Goal: Information Seeking & Learning: Compare options

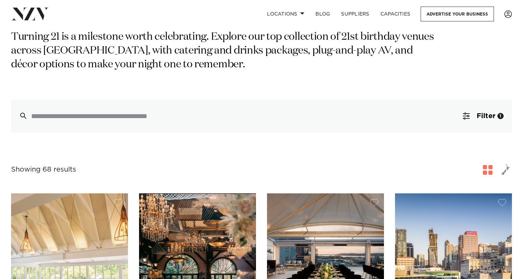
scroll to position [61, 0]
click at [494, 114] on span "Filter" at bounding box center [486, 115] width 19 height 7
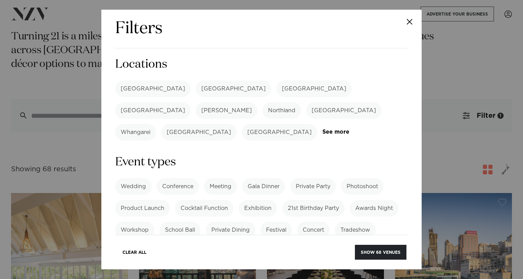
click at [138, 90] on label "[GEOGRAPHIC_DATA]" at bounding box center [152, 89] width 75 height 17
click at [384, 257] on button "Show 41 venues" at bounding box center [381, 252] width 50 height 15
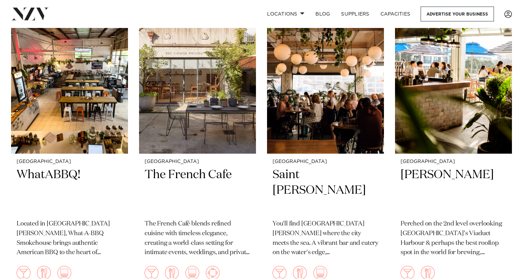
scroll to position [1408, 0]
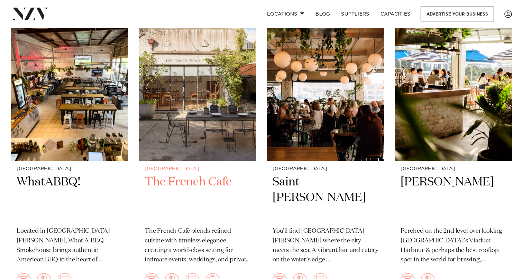
click at [217, 177] on h2 "The French Cafe" at bounding box center [198, 198] width 106 height 47
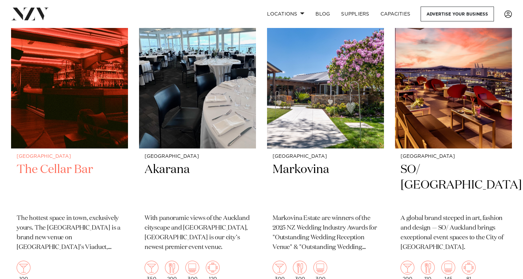
scroll to position [1725, 0]
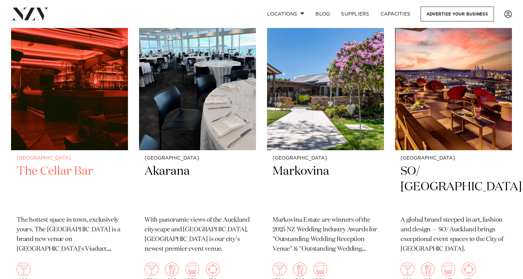
click at [73, 174] on h2 "The Cellar Bar" at bounding box center [70, 187] width 106 height 47
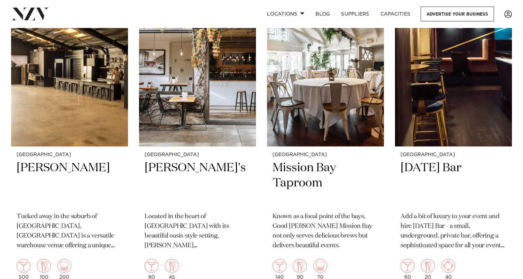
scroll to position [2036, 0]
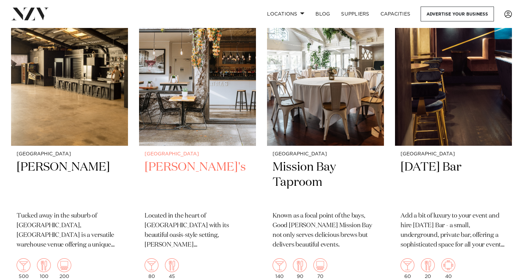
click at [187, 160] on h2 "[PERSON_NAME]'s" at bounding box center [198, 183] width 106 height 47
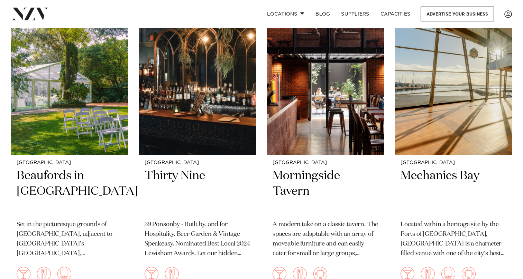
scroll to position [2642, 0]
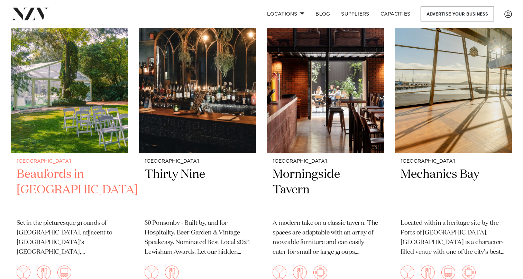
click at [94, 167] on h2 "Beaufords in Totara Park" at bounding box center [70, 190] width 106 height 47
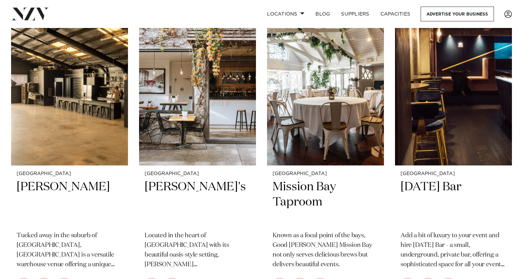
scroll to position [2031, 0]
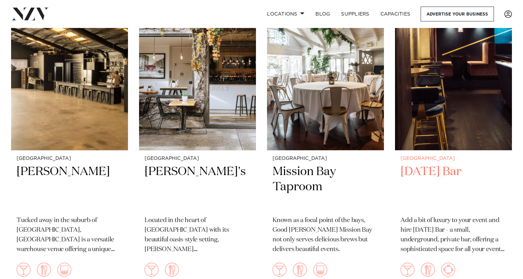
click at [439, 164] on h2 "Thursday Bar" at bounding box center [453, 187] width 106 height 47
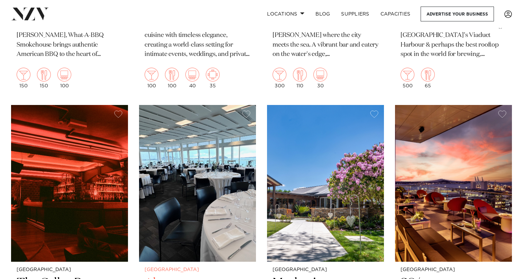
scroll to position [1645, 0]
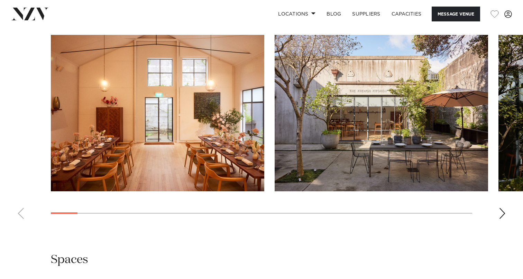
scroll to position [639, 0]
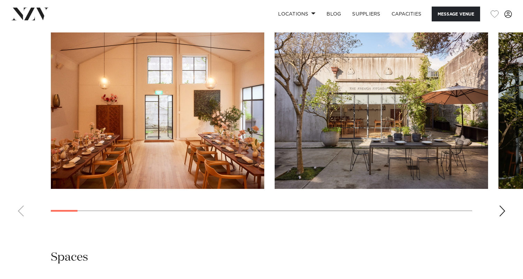
click at [499, 206] on div "Next slide" at bounding box center [502, 211] width 7 height 11
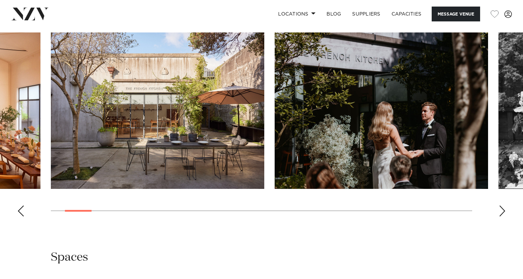
click at [499, 206] on div "Next slide" at bounding box center [502, 211] width 7 height 11
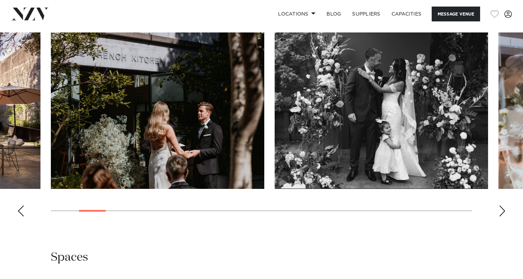
click at [499, 206] on div "Next slide" at bounding box center [502, 211] width 7 height 11
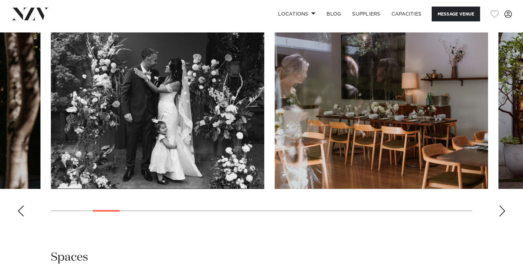
click at [499, 206] on div "Next slide" at bounding box center [502, 211] width 7 height 11
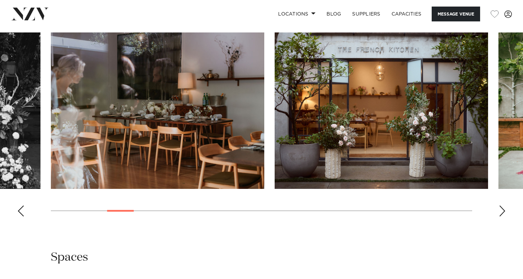
click at [499, 206] on div "Next slide" at bounding box center [502, 211] width 7 height 11
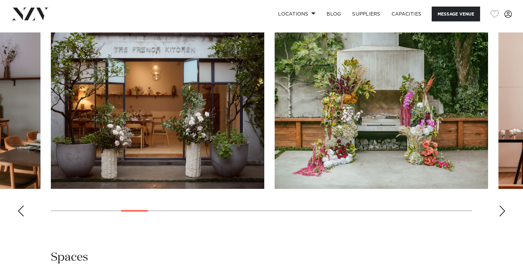
click at [499, 206] on div "Next slide" at bounding box center [502, 211] width 7 height 11
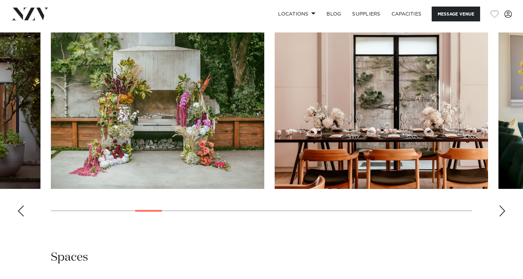
click at [499, 206] on div "Next slide" at bounding box center [502, 211] width 7 height 11
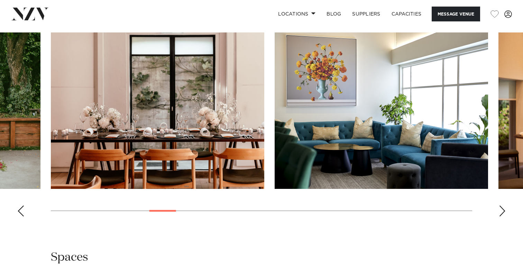
click at [499, 206] on div "Next slide" at bounding box center [502, 211] width 7 height 11
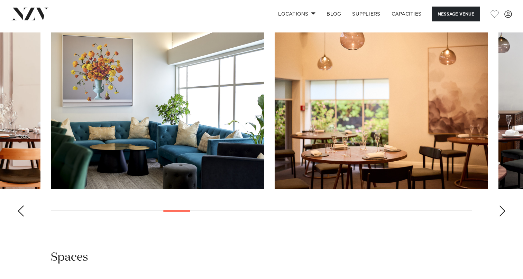
click at [499, 206] on div "Next slide" at bounding box center [502, 211] width 7 height 11
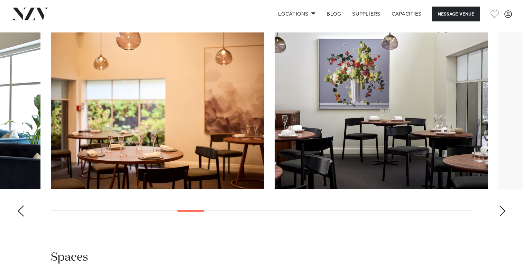
click at [499, 206] on div "Next slide" at bounding box center [502, 211] width 7 height 11
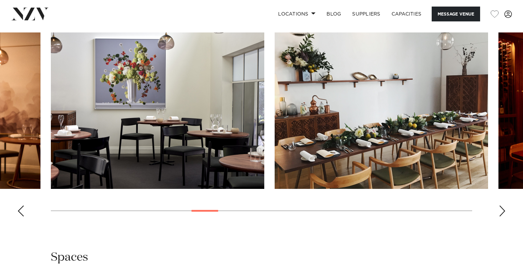
click at [499, 206] on div "Next slide" at bounding box center [502, 211] width 7 height 11
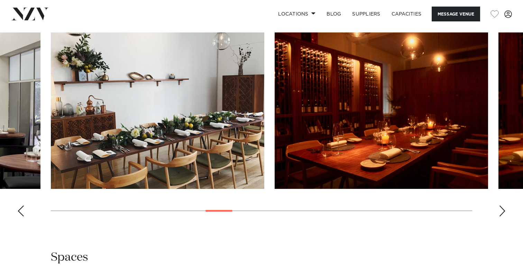
click at [499, 206] on div "Next slide" at bounding box center [502, 211] width 7 height 11
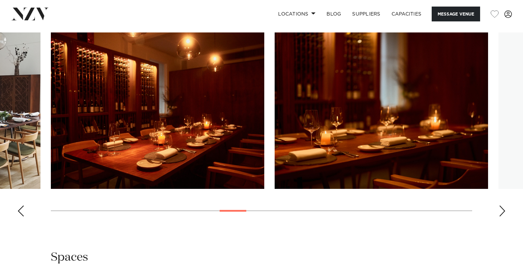
click at [499, 206] on div "Next slide" at bounding box center [502, 211] width 7 height 11
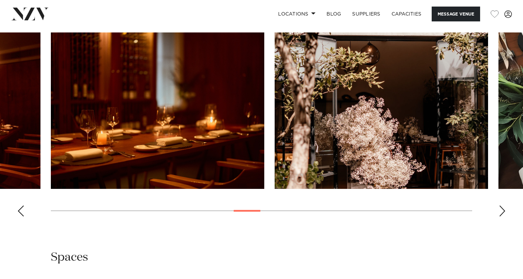
click at [499, 206] on div "Next slide" at bounding box center [502, 211] width 7 height 11
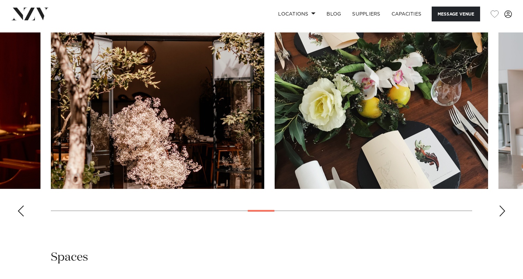
click at [499, 206] on div "Next slide" at bounding box center [502, 211] width 7 height 11
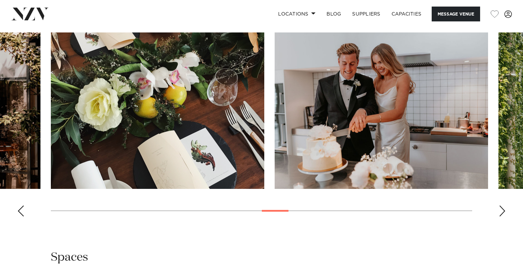
click at [496, 209] on swiper-container at bounding box center [261, 128] width 523 height 190
click at [497, 210] on swiper-container at bounding box center [261, 128] width 523 height 190
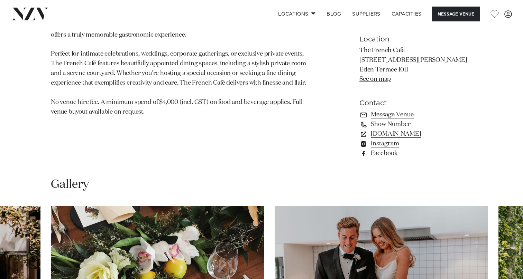
scroll to position [450, 0]
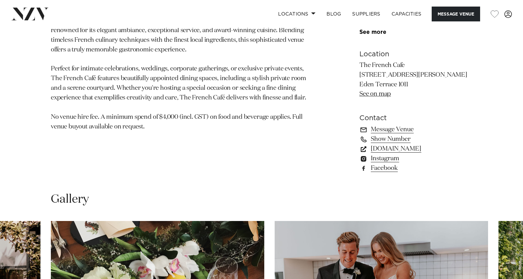
click at [403, 151] on link "www.thefrenchcafe.co.nz" at bounding box center [415, 149] width 113 height 10
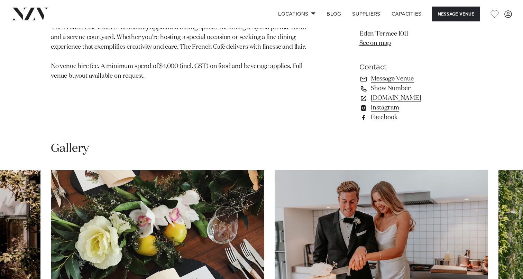
scroll to position [525, 0]
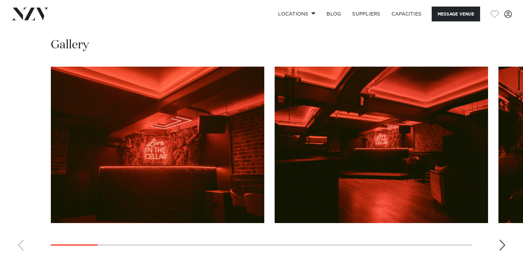
scroll to position [641, 0]
click at [504, 243] on div "Next slide" at bounding box center [502, 245] width 7 height 11
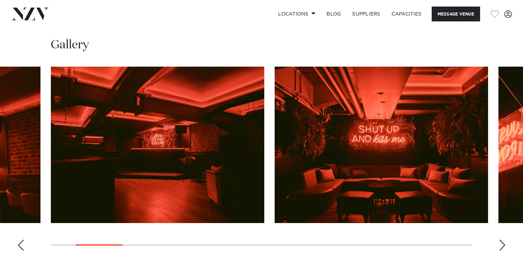
click at [504, 243] on div "Next slide" at bounding box center [502, 245] width 7 height 11
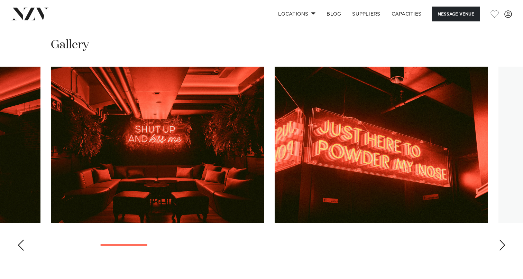
click at [504, 243] on div "Next slide" at bounding box center [502, 245] width 7 height 11
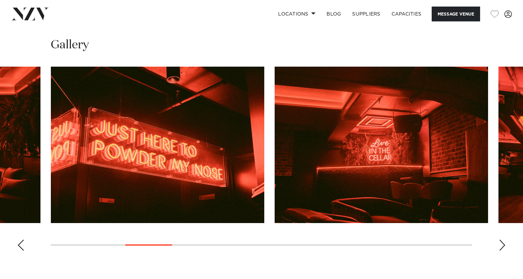
click at [504, 243] on div "Next slide" at bounding box center [502, 245] width 7 height 11
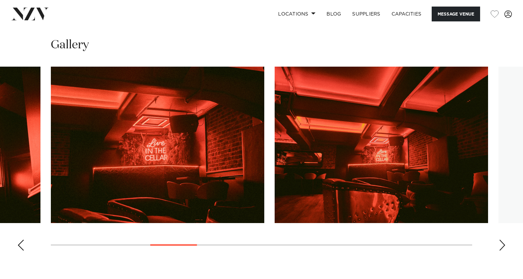
click at [504, 243] on div "Next slide" at bounding box center [502, 245] width 7 height 11
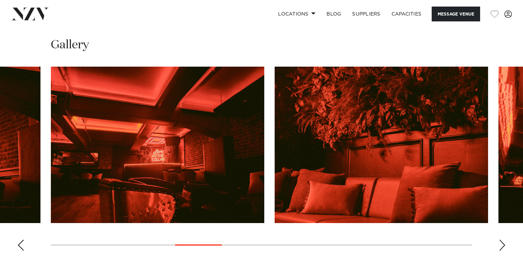
click at [504, 243] on div "Next slide" at bounding box center [502, 245] width 7 height 11
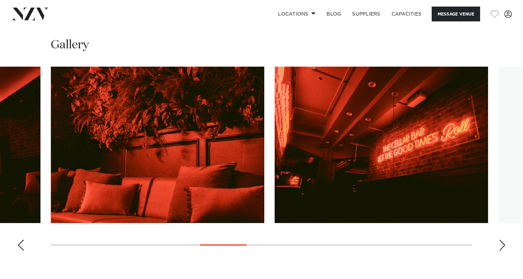
click at [504, 243] on div "Next slide" at bounding box center [502, 245] width 7 height 11
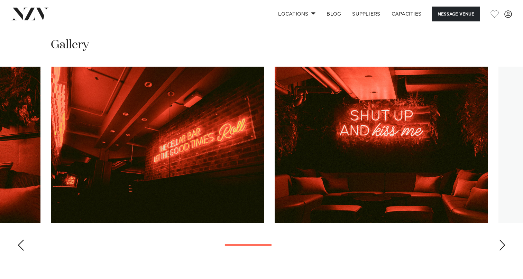
click at [503, 243] on div "Next slide" at bounding box center [502, 245] width 7 height 11
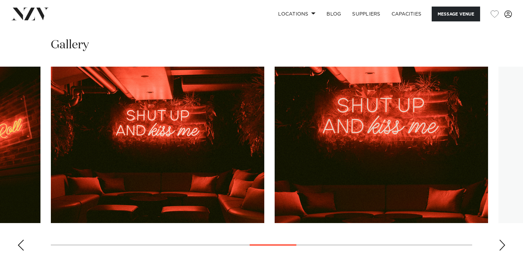
click at [503, 243] on div "Next slide" at bounding box center [502, 245] width 7 height 11
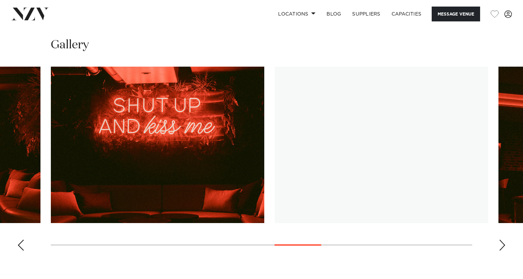
click at [503, 243] on div "Next slide" at bounding box center [502, 245] width 7 height 11
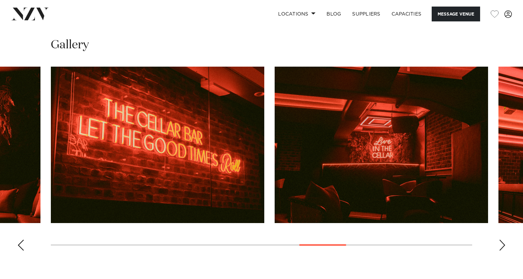
click at [503, 243] on div "Next slide" at bounding box center [502, 245] width 7 height 11
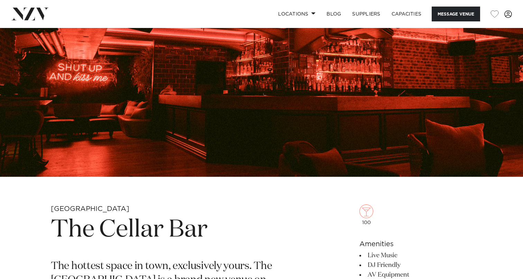
scroll to position [94, 0]
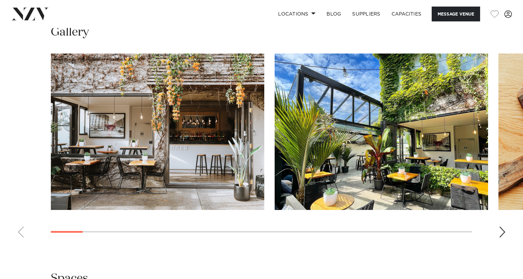
scroll to position [722, 0]
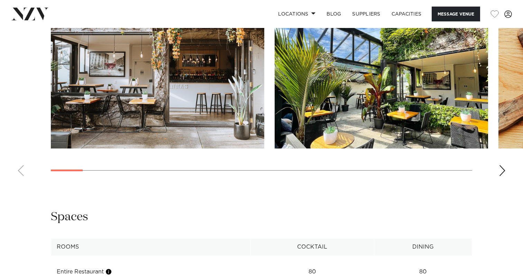
click at [498, 182] on swiper-container at bounding box center [261, 87] width 523 height 190
click at [501, 176] on div "Next slide" at bounding box center [502, 170] width 7 height 11
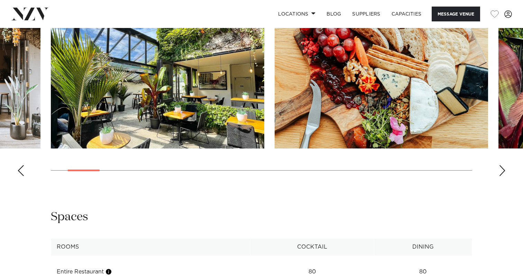
click at [501, 176] on div "Next slide" at bounding box center [502, 170] width 7 height 11
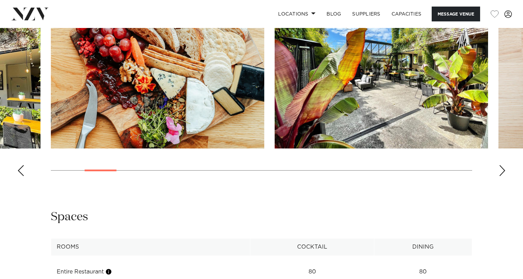
click at [501, 176] on div "Next slide" at bounding box center [502, 170] width 7 height 11
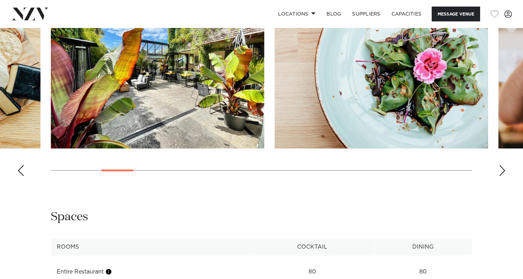
click at [501, 176] on div "Next slide" at bounding box center [502, 170] width 7 height 11
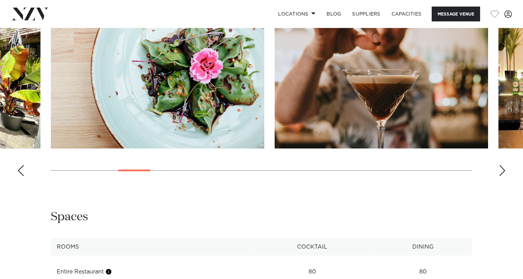
click at [501, 176] on div "Next slide" at bounding box center [502, 170] width 7 height 11
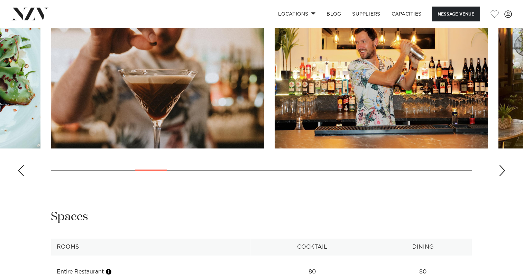
click at [498, 182] on swiper-container at bounding box center [261, 87] width 523 height 190
click at [500, 176] on div "Next slide" at bounding box center [502, 170] width 7 height 11
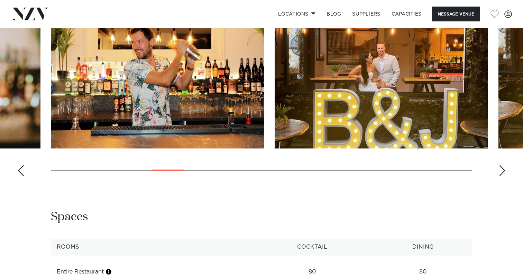
click at [500, 176] on div "Next slide" at bounding box center [502, 170] width 7 height 11
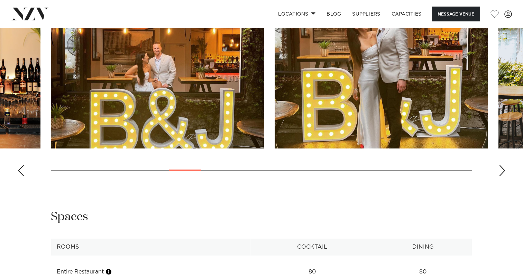
click at [500, 176] on div "Next slide" at bounding box center [502, 170] width 7 height 11
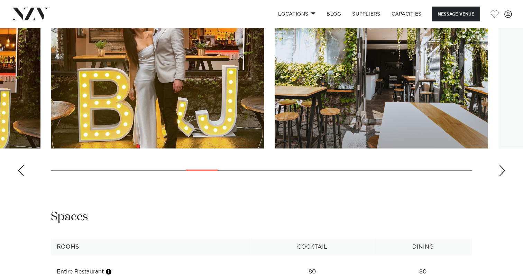
click at [500, 176] on div "Next slide" at bounding box center [502, 170] width 7 height 11
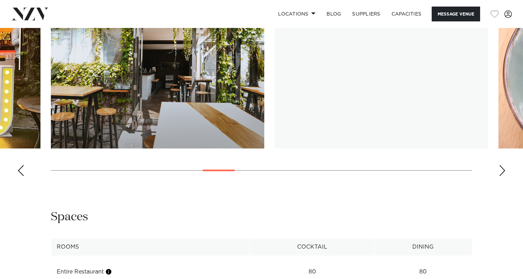
click at [500, 176] on div "Next slide" at bounding box center [502, 170] width 7 height 11
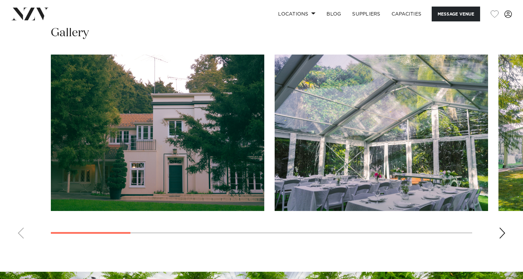
scroll to position [616, 0]
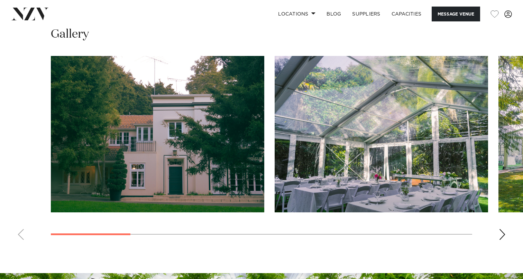
click at [494, 238] on swiper-container at bounding box center [261, 151] width 523 height 190
click at [500, 235] on div "Next slide" at bounding box center [502, 234] width 7 height 11
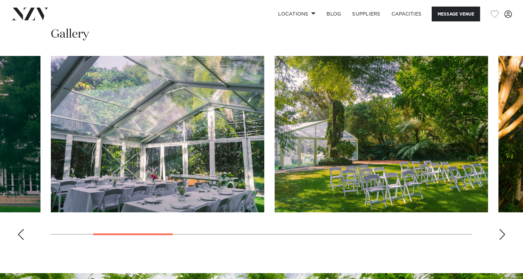
click at [500, 235] on div "Next slide" at bounding box center [502, 234] width 7 height 11
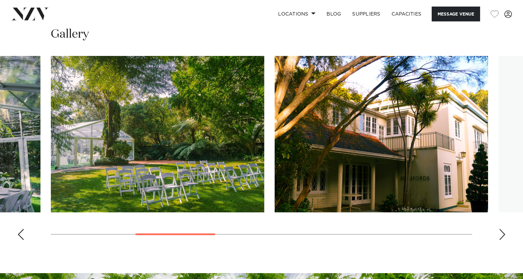
click at [500, 235] on div "Next slide" at bounding box center [502, 234] width 7 height 11
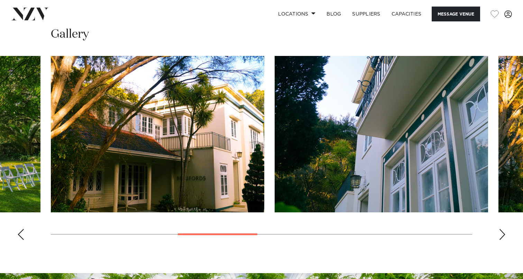
click at [500, 235] on div "Next slide" at bounding box center [502, 234] width 7 height 11
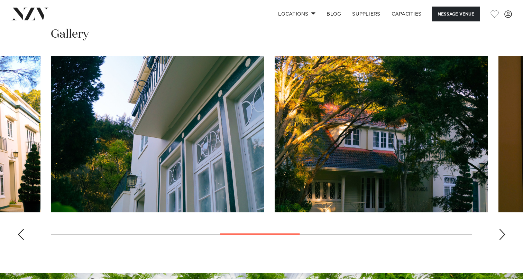
click at [500, 235] on div "Next slide" at bounding box center [502, 234] width 7 height 11
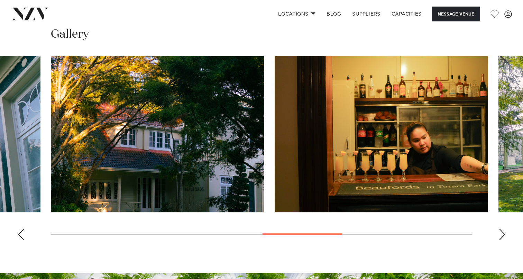
click at [500, 235] on div "Next slide" at bounding box center [502, 234] width 7 height 11
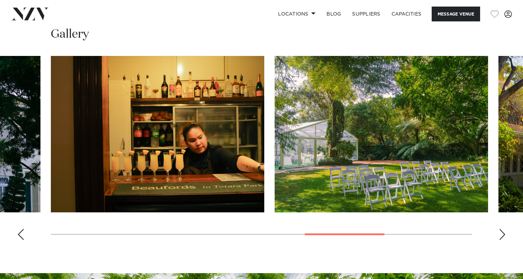
click at [500, 235] on div "Next slide" at bounding box center [502, 234] width 7 height 11
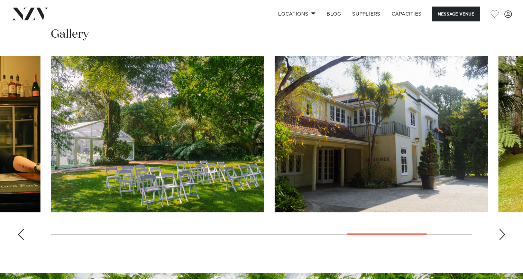
click at [500, 235] on div "Next slide" at bounding box center [502, 234] width 7 height 11
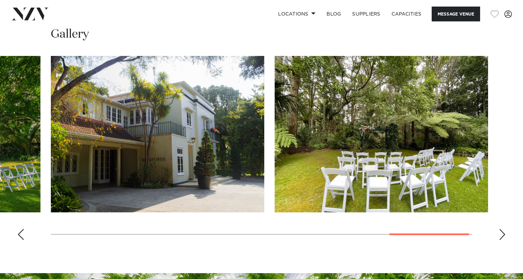
click at [500, 235] on div "Next slide" at bounding box center [502, 234] width 7 height 11
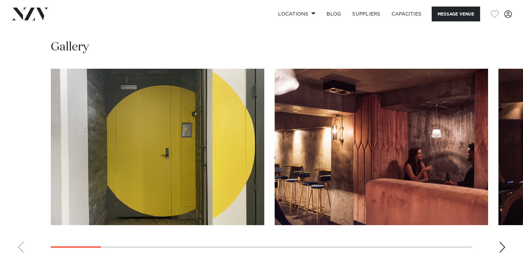
scroll to position [593, 0]
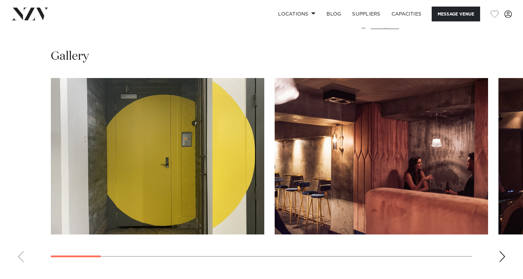
click at [501, 251] on div "Next slide" at bounding box center [502, 256] width 7 height 11
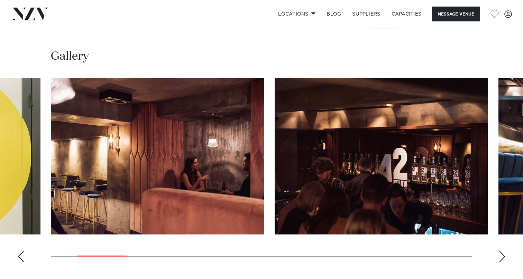
click at [501, 251] on div "Next slide" at bounding box center [502, 256] width 7 height 11
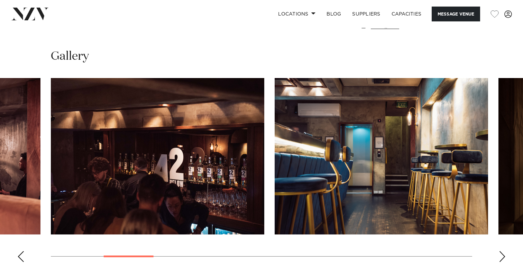
click at [501, 251] on div "Next slide" at bounding box center [502, 256] width 7 height 11
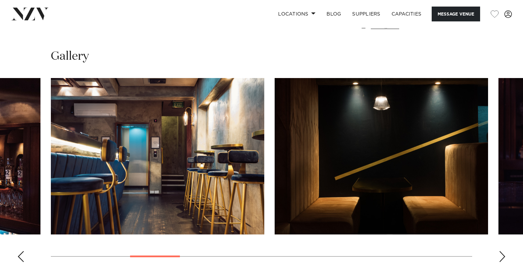
click at [501, 251] on div "Next slide" at bounding box center [502, 256] width 7 height 11
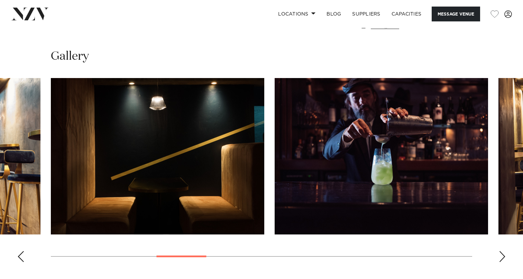
click at [501, 251] on div "Next slide" at bounding box center [502, 256] width 7 height 11
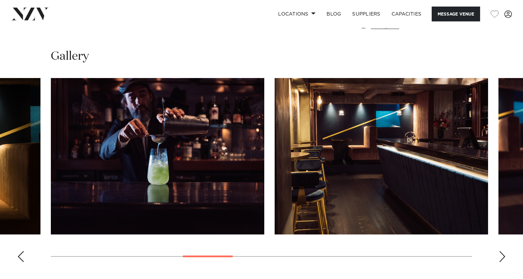
click at [501, 251] on div "Next slide" at bounding box center [502, 256] width 7 height 11
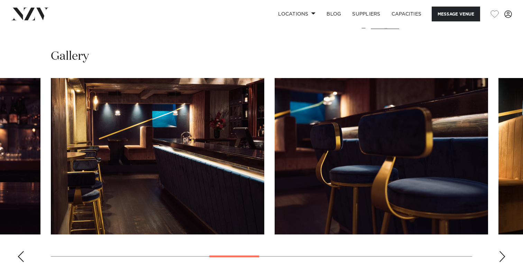
click at [501, 251] on div "Next slide" at bounding box center [502, 256] width 7 height 11
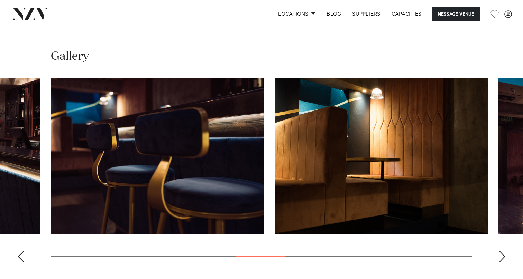
click at [501, 251] on div "Next slide" at bounding box center [502, 256] width 7 height 11
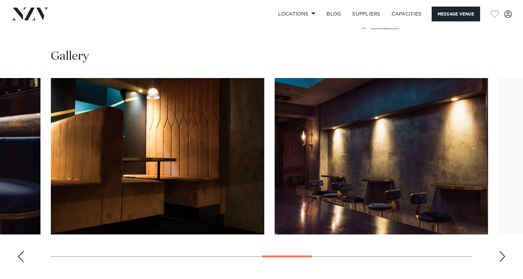
click at [501, 251] on div "Next slide" at bounding box center [502, 256] width 7 height 11
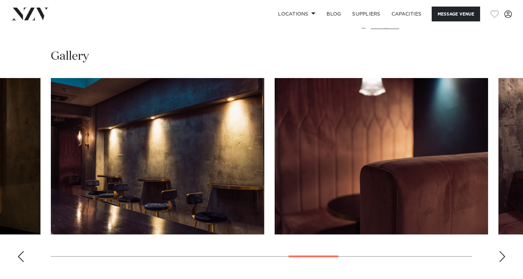
click at [501, 251] on div "Next slide" at bounding box center [502, 256] width 7 height 11
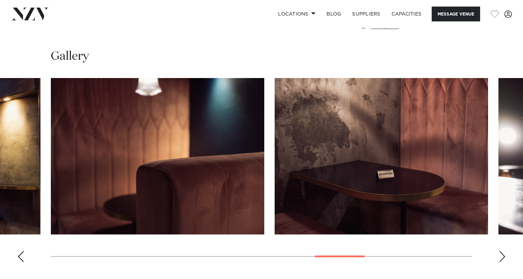
click at [501, 251] on div "Next slide" at bounding box center [502, 256] width 7 height 11
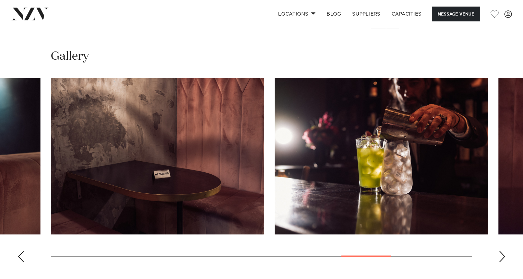
click at [501, 251] on div "Next slide" at bounding box center [502, 256] width 7 height 11
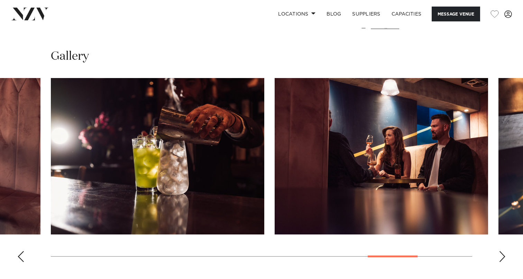
click at [501, 251] on div "Next slide" at bounding box center [502, 256] width 7 height 11
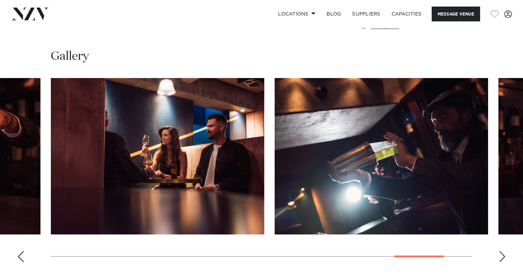
click at [501, 251] on div "Next slide" at bounding box center [502, 256] width 7 height 11
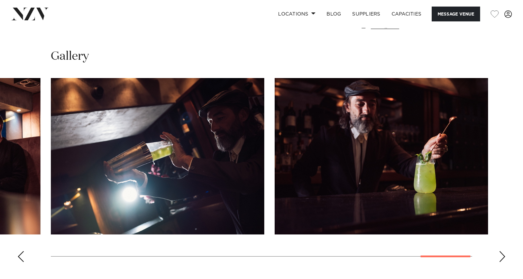
click at [501, 251] on div "Next slide" at bounding box center [502, 256] width 7 height 11
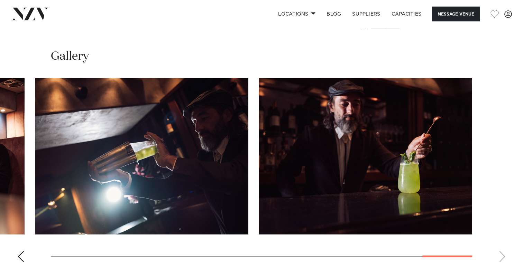
click at [501, 248] on swiper-container at bounding box center [261, 173] width 523 height 190
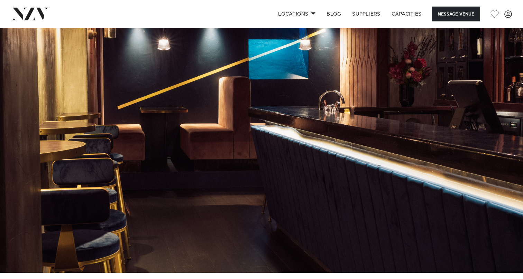
scroll to position [0, 0]
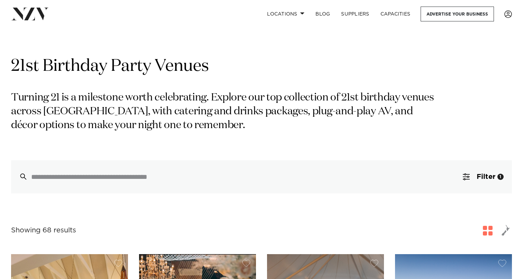
scroll to position [61, 0]
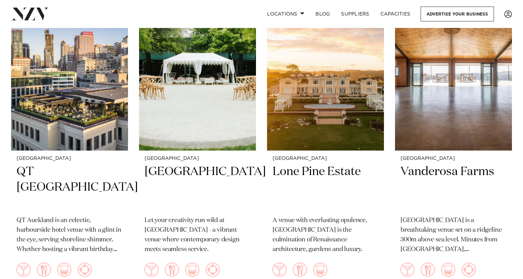
scroll to position [1746, 0]
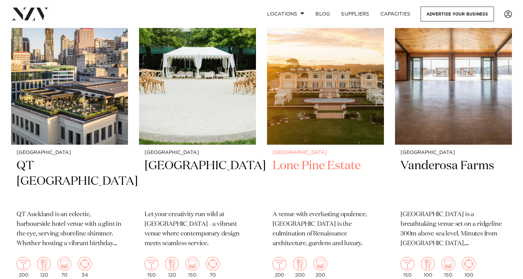
click at [315, 158] on h2 "Lone Pine Estate" at bounding box center [326, 181] width 106 height 47
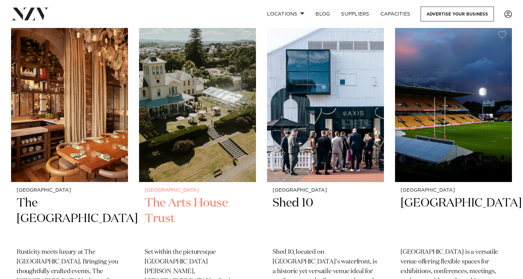
scroll to position [4774, 0]
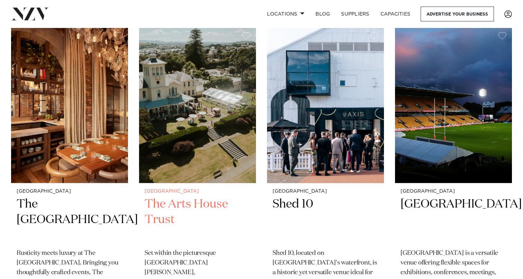
click at [182, 197] on h2 "The Arts House Trust" at bounding box center [198, 220] width 106 height 47
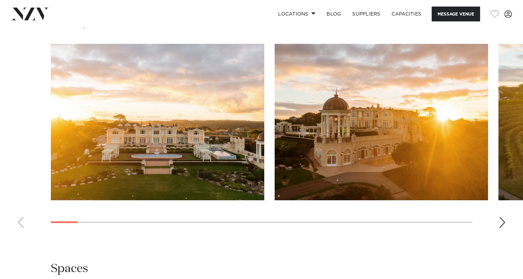
scroll to position [639, 0]
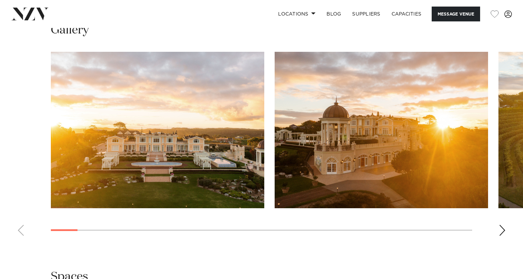
click at [498, 225] on swiper-container at bounding box center [261, 147] width 523 height 190
click at [500, 233] on div "Next slide" at bounding box center [502, 230] width 7 height 11
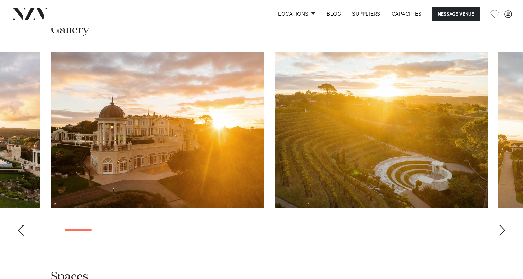
click at [500, 233] on div "Next slide" at bounding box center [502, 230] width 7 height 11
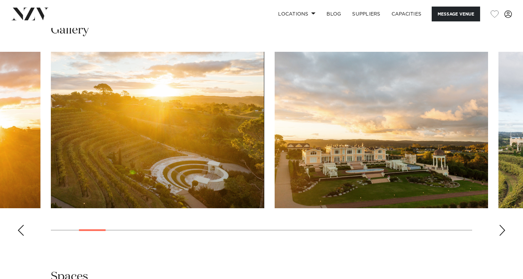
click at [500, 233] on div "Next slide" at bounding box center [502, 230] width 7 height 11
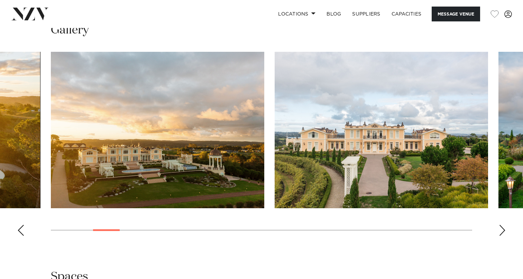
click at [500, 233] on div "Next slide" at bounding box center [502, 230] width 7 height 11
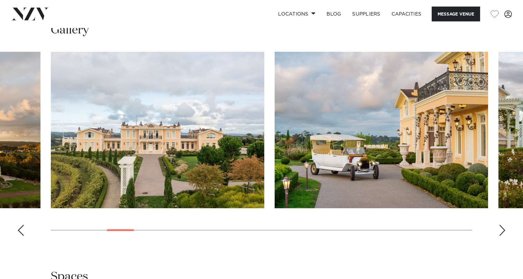
click at [500, 233] on div "Next slide" at bounding box center [502, 230] width 7 height 11
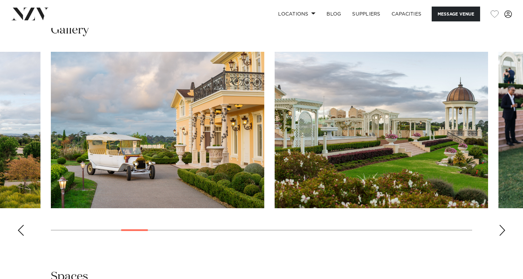
click at [500, 233] on div "Next slide" at bounding box center [502, 230] width 7 height 11
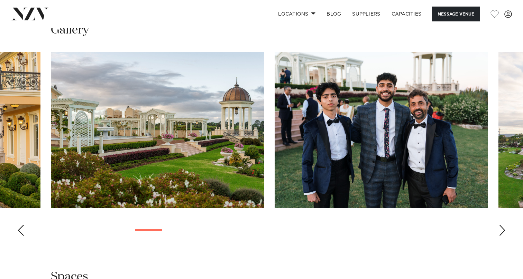
click at [500, 233] on div "Next slide" at bounding box center [502, 230] width 7 height 11
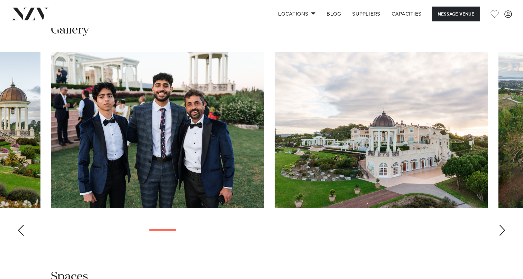
click at [500, 233] on div "Next slide" at bounding box center [502, 230] width 7 height 11
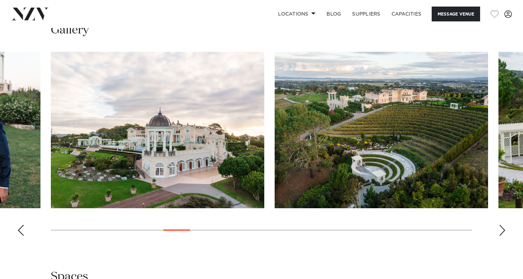
click at [500, 233] on div "Next slide" at bounding box center [502, 230] width 7 height 11
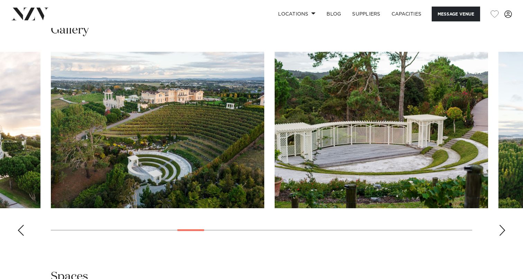
click at [500, 233] on div "Next slide" at bounding box center [502, 230] width 7 height 11
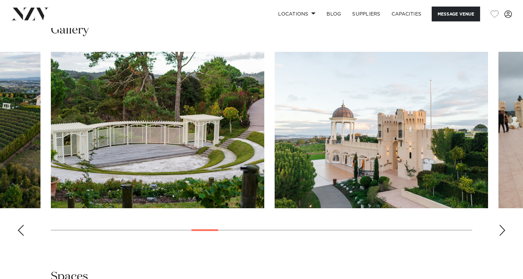
click at [500, 233] on div "Next slide" at bounding box center [502, 230] width 7 height 11
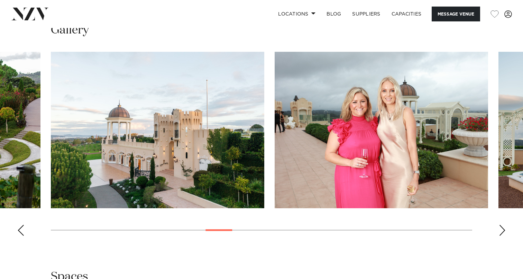
click at [500, 233] on div "Next slide" at bounding box center [502, 230] width 7 height 11
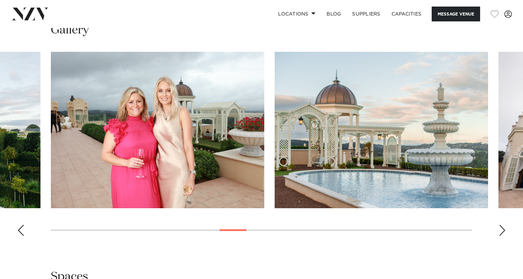
click at [500, 233] on div "Next slide" at bounding box center [502, 230] width 7 height 11
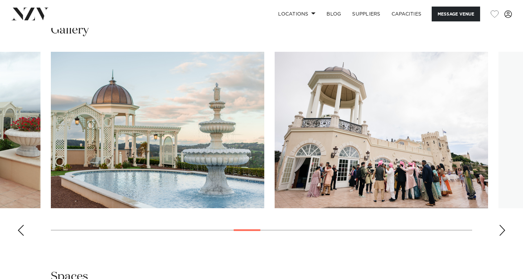
click at [500, 233] on div "Next slide" at bounding box center [502, 230] width 7 height 11
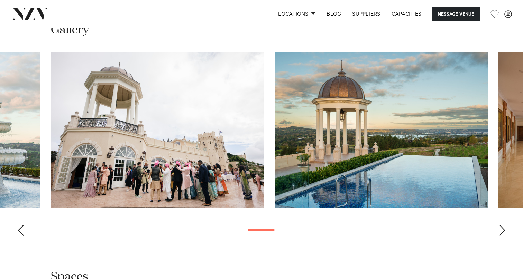
click at [500, 233] on div "Next slide" at bounding box center [502, 230] width 7 height 11
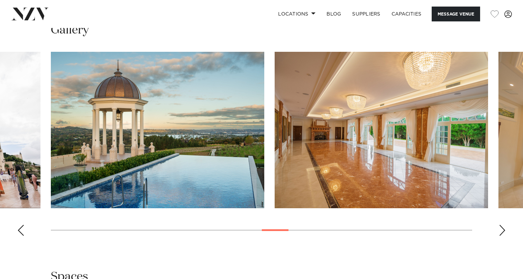
click at [500, 233] on div "Next slide" at bounding box center [502, 230] width 7 height 11
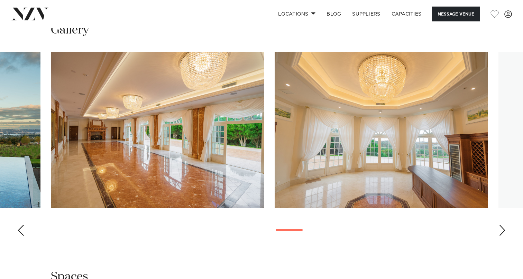
click at [500, 233] on div "Next slide" at bounding box center [502, 230] width 7 height 11
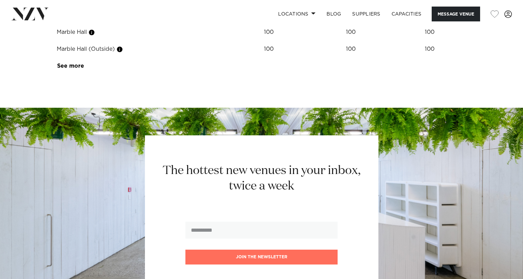
scroll to position [964, 0]
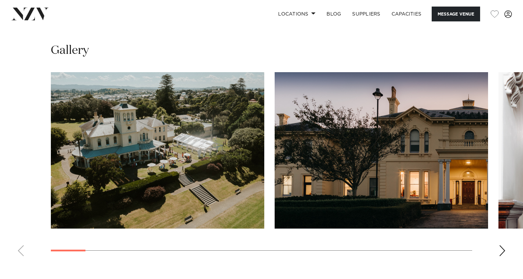
scroll to position [662, 0]
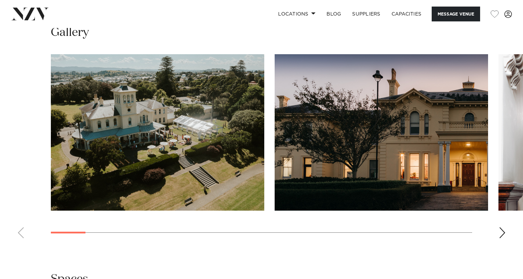
click at [496, 212] on swiper-container at bounding box center [261, 149] width 523 height 190
click at [499, 228] on div "Next slide" at bounding box center [502, 233] width 7 height 11
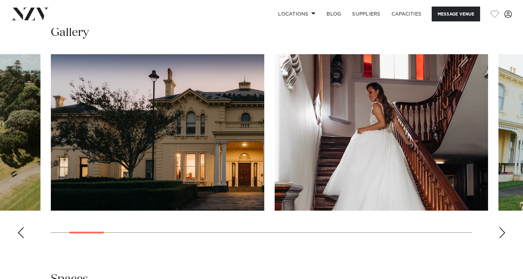
click at [499, 228] on div "Next slide" at bounding box center [502, 233] width 7 height 11
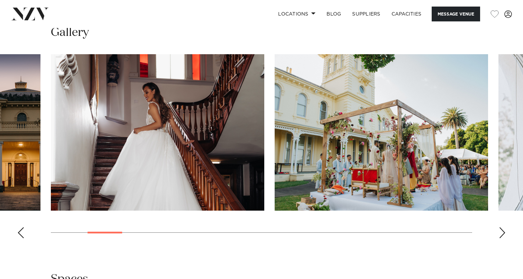
click at [499, 228] on div "Next slide" at bounding box center [502, 233] width 7 height 11
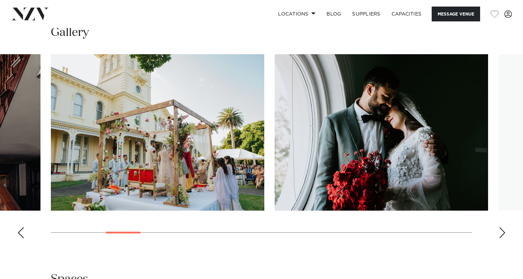
click at [499, 228] on div "Next slide" at bounding box center [502, 233] width 7 height 11
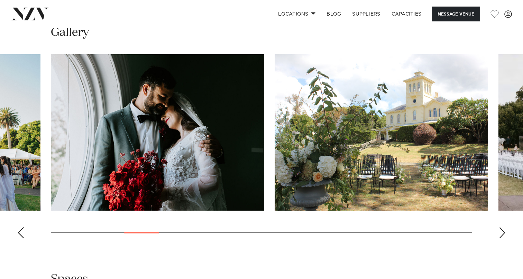
click at [499, 228] on div "Next slide" at bounding box center [502, 233] width 7 height 11
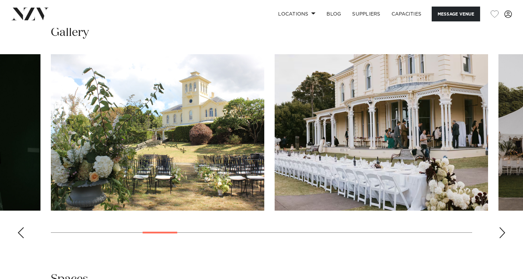
click at [499, 228] on div "Next slide" at bounding box center [502, 233] width 7 height 11
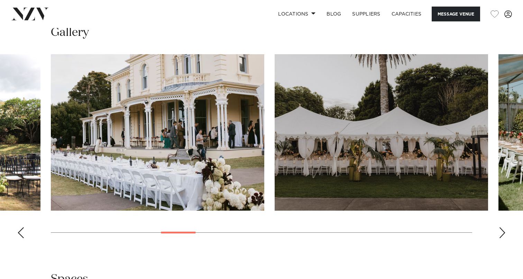
click at [499, 228] on div "Next slide" at bounding box center [502, 233] width 7 height 11
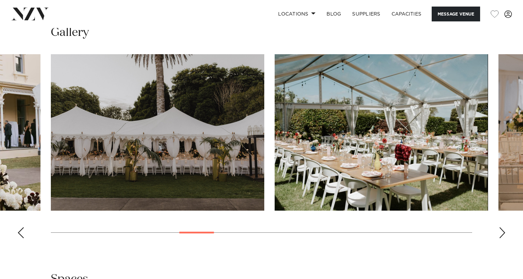
click at [499, 228] on div "Next slide" at bounding box center [502, 233] width 7 height 11
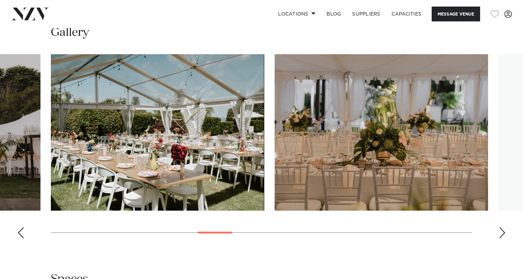
click at [499, 228] on div "Next slide" at bounding box center [502, 233] width 7 height 11
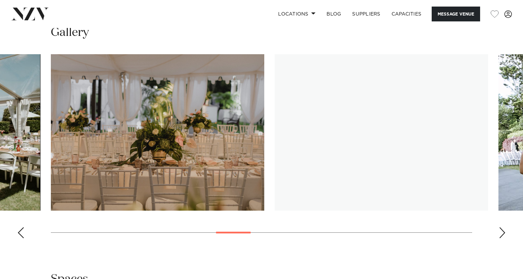
click at [499, 228] on div "Next slide" at bounding box center [502, 233] width 7 height 11
